Goal: Navigation & Orientation: Find specific page/section

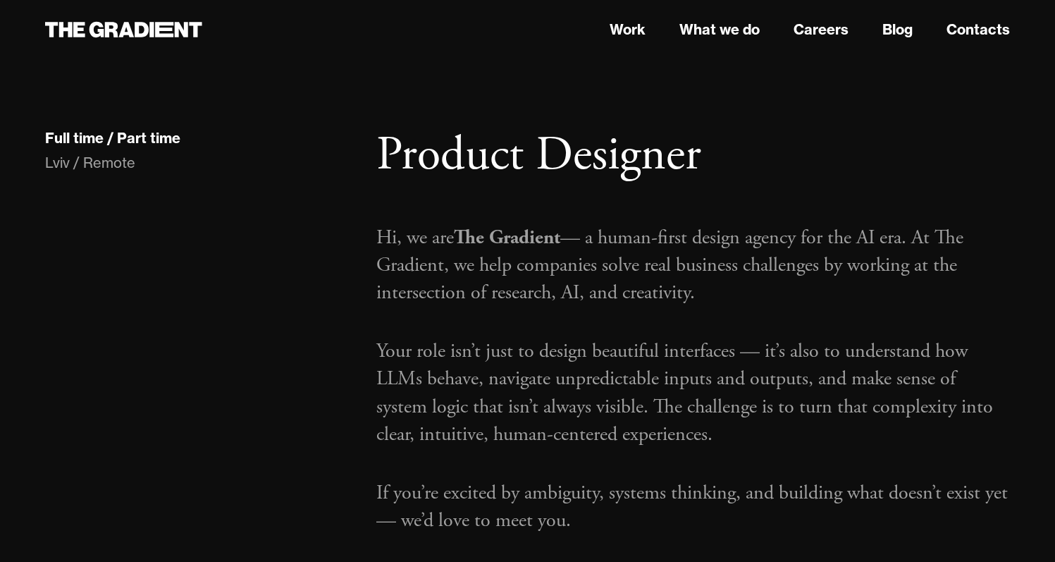
click at [393, 165] on h1 "Product Designer" at bounding box center [693, 156] width 634 height 58
click at [826, 34] on link "Careers" at bounding box center [821, 29] width 55 height 21
